Goal: Navigation & Orientation: Find specific page/section

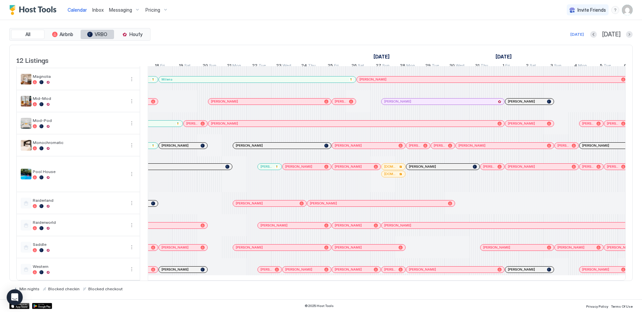
click at [102, 34] on span "VRBO" at bounding box center [101, 34] width 13 height 6
click at [108, 271] on div at bounding box center [79, 273] width 92 height 4
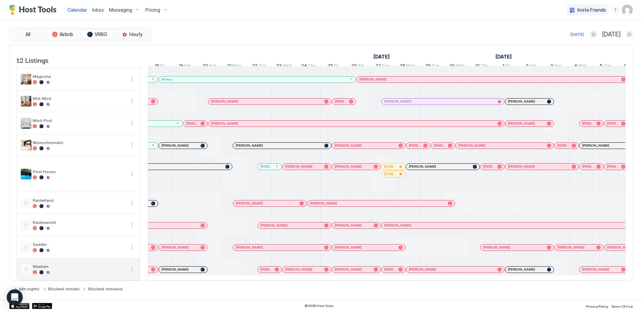
click at [129, 266] on button "More options" at bounding box center [132, 270] width 8 height 8
click at [83, 266] on div at bounding box center [321, 156] width 642 height 312
click at [28, 264] on div at bounding box center [26, 269] width 11 height 11
click at [130, 266] on button "More options" at bounding box center [132, 270] width 8 height 8
click at [131, 13] on div at bounding box center [321, 156] width 642 height 312
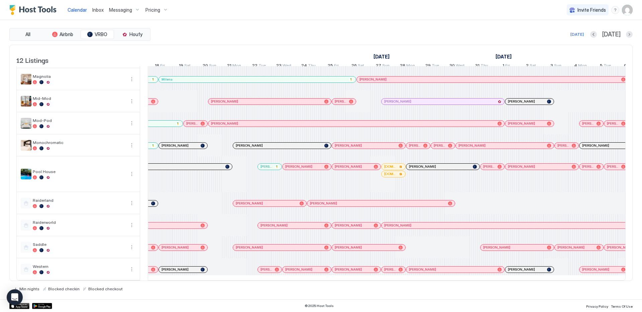
click at [157, 14] on div at bounding box center [321, 156] width 642 height 312
click at [157, 11] on span "Pricing" at bounding box center [152, 10] width 15 height 6
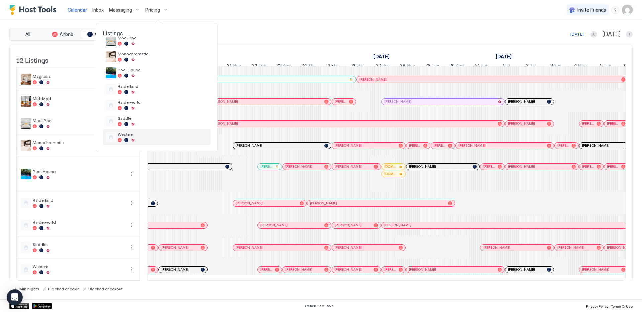
click at [151, 139] on div at bounding box center [163, 140] width 90 height 4
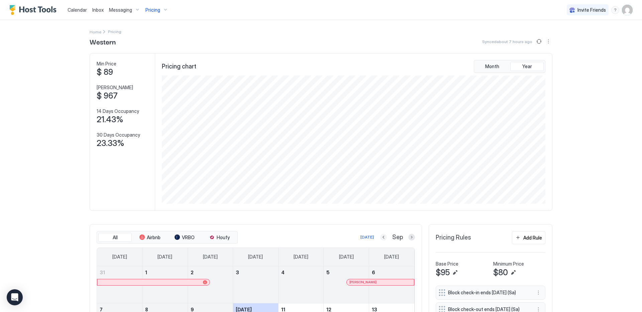
click at [380, 238] on button "Previous month" at bounding box center [383, 237] width 7 height 7
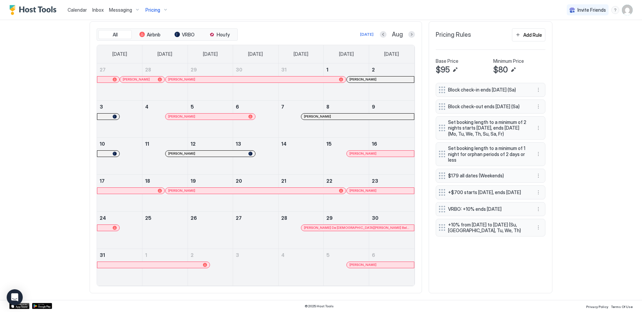
click at [81, 10] on span "Calendar" at bounding box center [77, 10] width 19 height 6
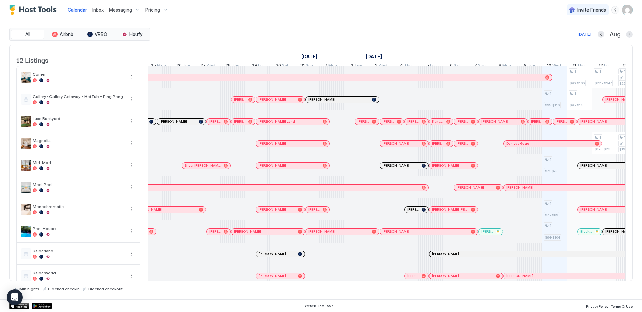
scroll to position [0, 178]
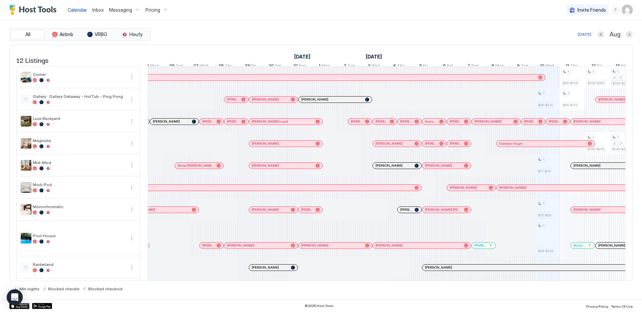
click at [0, 0] on div at bounding box center [0, 0] width 0 height 0
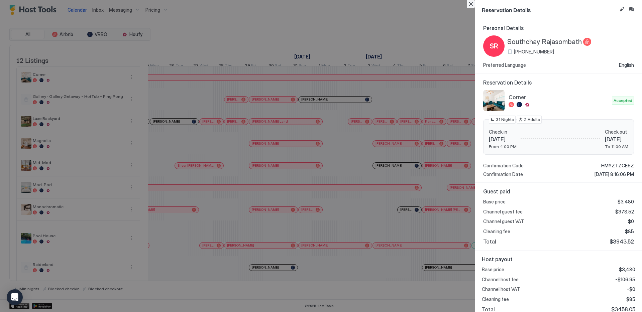
click at [467, 6] on button "Close" at bounding box center [471, 4] width 8 height 8
